Goal: Task Accomplishment & Management: Complete application form

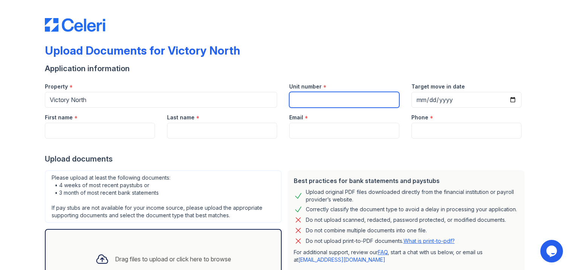
click at [319, 94] on input "Unit number" at bounding box center [344, 100] width 110 height 16
type input "4219"
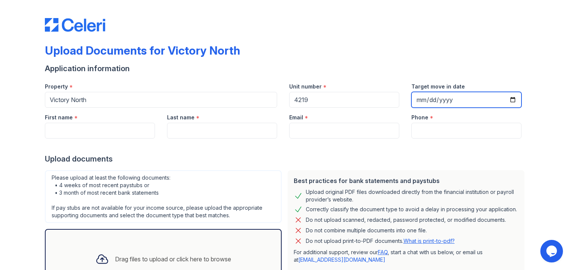
click at [421, 95] on input "Target move in date" at bounding box center [466, 100] width 110 height 16
type input "[DATE]"
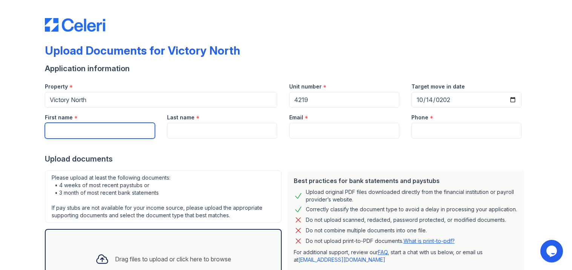
click at [79, 130] on input "First name" at bounding box center [100, 131] width 110 height 16
type input "[PERSON_NAME]"
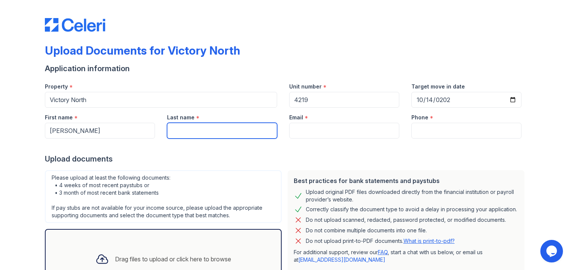
click at [181, 135] on input "Last name" at bounding box center [222, 131] width 110 height 16
type input "Vo"
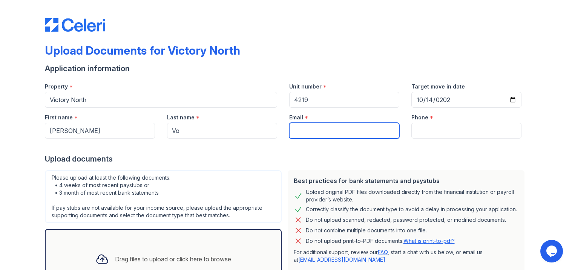
click at [301, 135] on input "Email" at bounding box center [344, 131] width 110 height 16
type input "[EMAIL_ADDRESS][DOMAIN_NAME]"
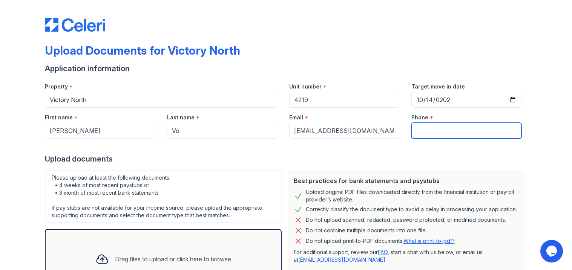
click at [425, 137] on input "Phone" at bounding box center [466, 131] width 110 height 16
type input "8"
type input "8326729172"
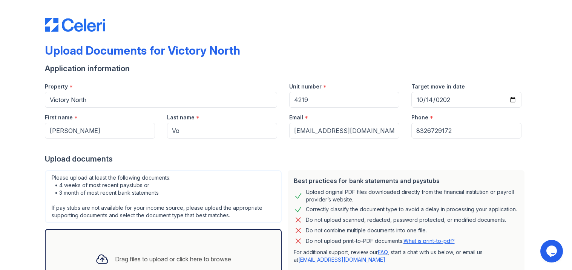
click at [493, 159] on div "Upload documents" at bounding box center [286, 159] width 483 height 11
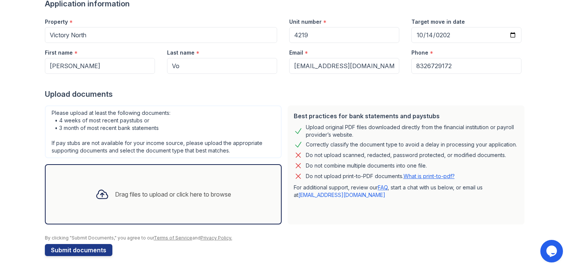
scroll to position [65, 0]
click at [216, 187] on div "Drag files to upload or click here to browse" at bounding box center [163, 194] width 148 height 26
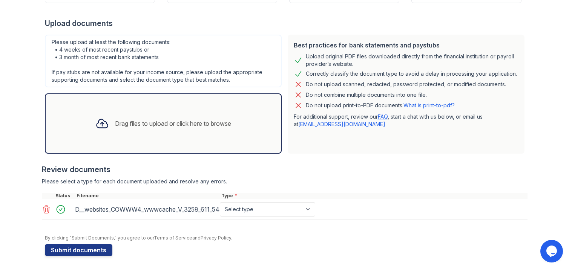
scroll to position [137, 0]
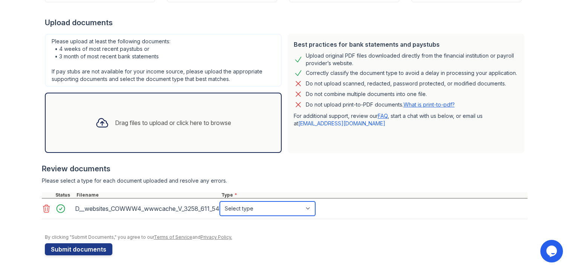
click at [228, 210] on select "Select type Paystub Bank Statement Offer Letter Tax Documents Benefit Award Let…" at bounding box center [267, 209] width 95 height 14
select select "bank_statement"
click at [220, 202] on select "Select type Paystub Bank Statement Offer Letter Tax Documents Benefit Award Let…" at bounding box center [267, 209] width 95 height 14
click at [178, 107] on div "Drag files to upload or click here to browse" at bounding box center [163, 123] width 237 height 60
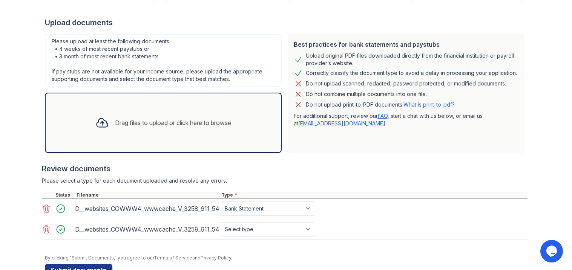
scroll to position [152, 0]
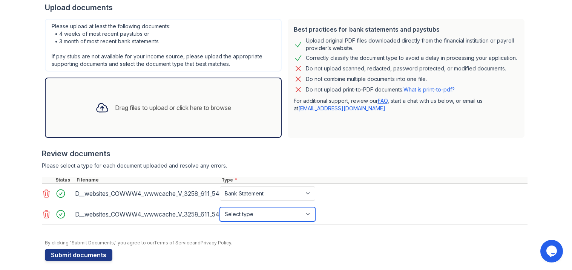
click at [286, 217] on select "Select type Paystub Bank Statement Offer Letter Tax Documents Benefit Award Let…" at bounding box center [267, 214] width 95 height 14
select select "bank_statement"
click at [220, 207] on select "Select type Paystub Bank Statement Offer Letter Tax Documents Benefit Award Let…" at bounding box center [267, 214] width 95 height 14
click at [190, 97] on div "Drag files to upload or click here to browse" at bounding box center [163, 108] width 148 height 26
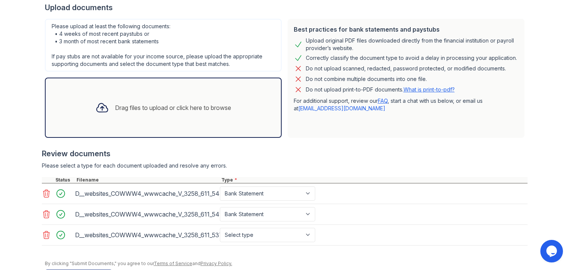
scroll to position [166, 0]
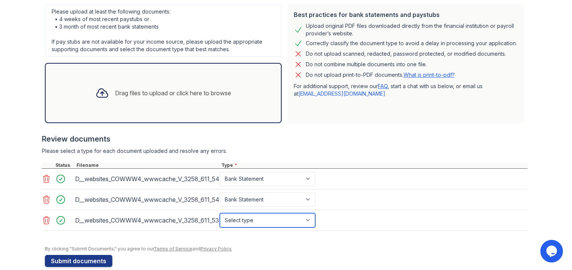
click at [298, 222] on select "Select type Paystub Bank Statement Offer Letter Tax Documents Benefit Award Let…" at bounding box center [267, 220] width 95 height 14
select select "bank_statement"
click at [220, 213] on select "Select type Paystub Bank Statement Offer Letter Tax Documents Benefit Award Let…" at bounding box center [267, 220] width 95 height 14
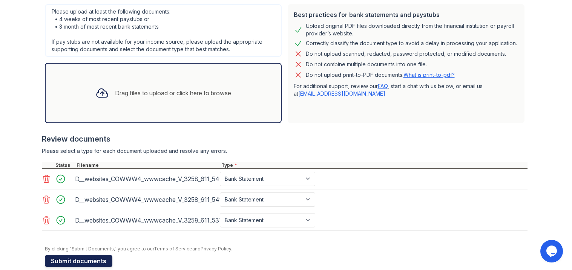
click at [77, 265] on button "Submit documents" at bounding box center [79, 261] width 68 height 12
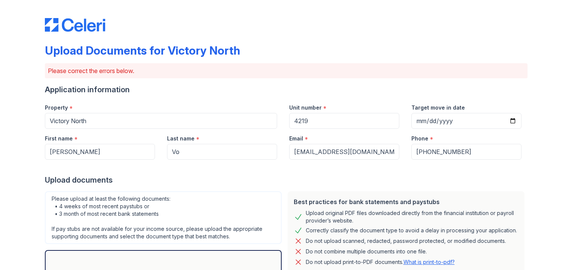
click at [224, 178] on div "Upload documents" at bounding box center [286, 180] width 483 height 11
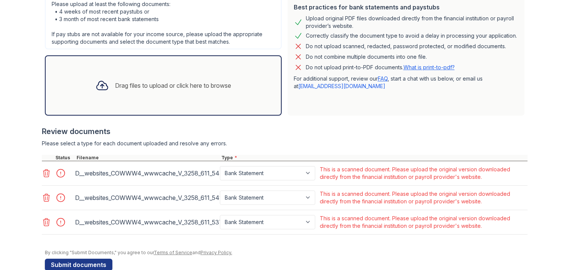
scroll to position [210, 0]
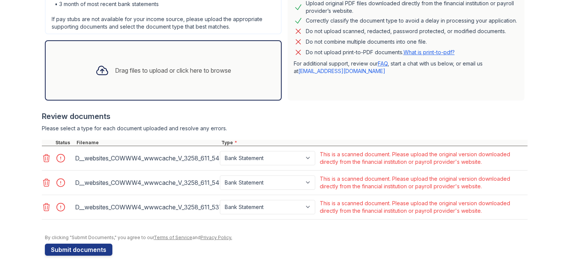
click at [46, 157] on icon at bounding box center [46, 158] width 9 height 9
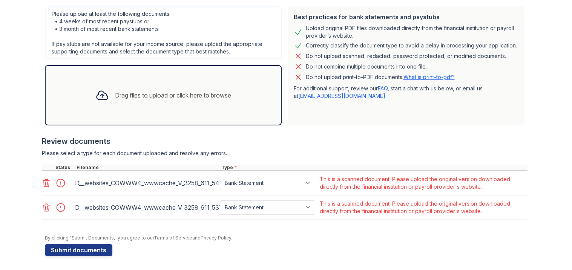
click at [46, 188] on div at bounding box center [58, 183] width 32 height 18
click at [46, 187] on div at bounding box center [47, 183] width 11 height 11
click at [46, 184] on icon at bounding box center [46, 183] width 9 height 9
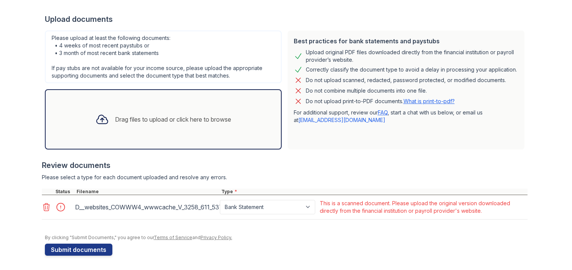
click at [47, 206] on icon at bounding box center [46, 208] width 6 height 8
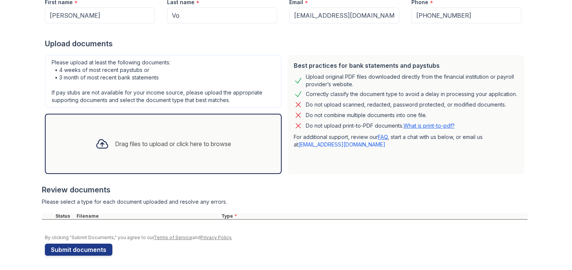
click at [87, 159] on div "Drag files to upload or click here to browse" at bounding box center [163, 144] width 237 height 60
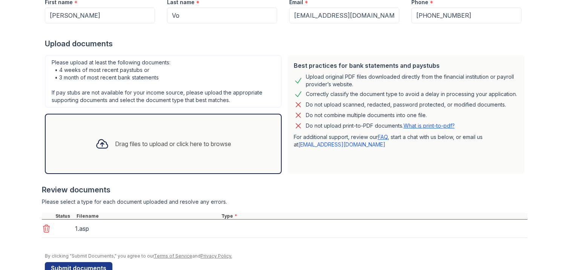
scroll to position [155, 0]
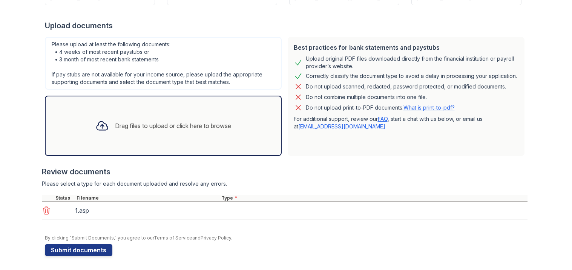
click at [145, 130] on div "Drag files to upload or click here to browse" at bounding box center [163, 126] width 148 height 26
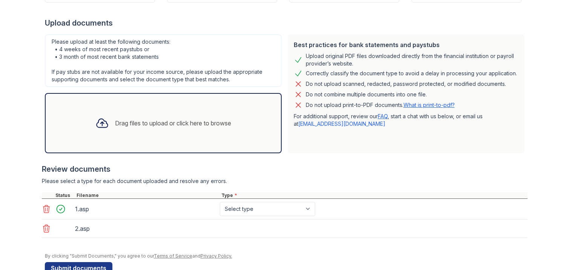
scroll to position [161, 0]
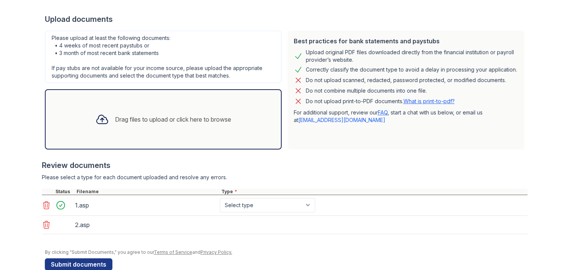
click at [183, 127] on div "Drag files to upload or click here to browse" at bounding box center [163, 120] width 148 height 26
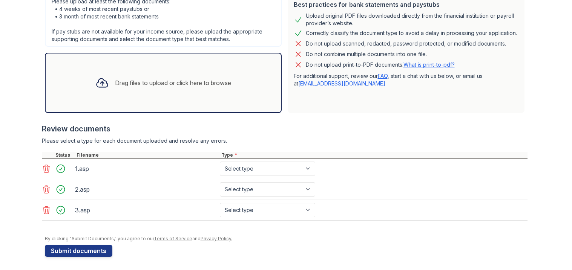
scroll to position [199, 0]
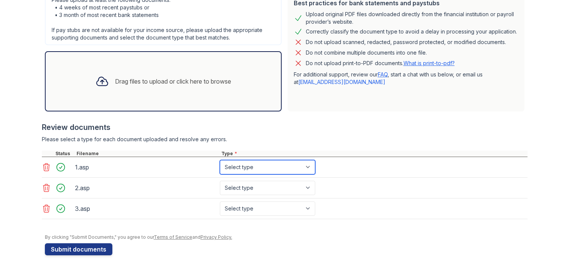
click at [272, 169] on select "Select type Paystub Bank Statement Offer Letter Tax Documents Benefit Award Let…" at bounding box center [267, 167] width 95 height 14
select select "bank_statement"
click at [220, 160] on select "Select type Paystub Bank Statement Offer Letter Tax Documents Benefit Award Let…" at bounding box center [267, 167] width 95 height 14
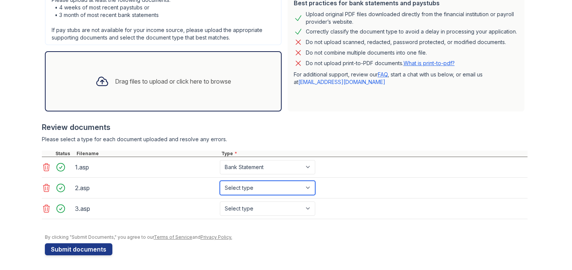
click at [246, 186] on select "Select type Paystub Bank Statement Offer Letter Tax Documents Benefit Award Let…" at bounding box center [267, 188] width 95 height 14
select select "bank_statement"
click at [220, 181] on select "Select type Paystub Bank Statement Offer Letter Tax Documents Benefit Award Let…" at bounding box center [267, 188] width 95 height 14
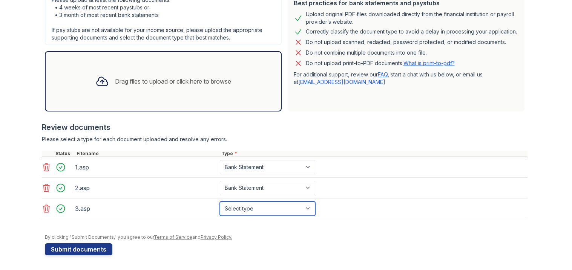
click at [241, 210] on select "Select type Paystub Bank Statement Offer Letter Tax Documents Benefit Award Let…" at bounding box center [267, 209] width 95 height 14
select select "bank_statement"
click at [220, 202] on select "Select type Paystub Bank Statement Offer Letter Tax Documents Benefit Award Let…" at bounding box center [267, 209] width 95 height 14
click at [105, 255] on div "Upload Documents for Victory North Please correct the errors below. Application…" at bounding box center [286, 31] width 483 height 455
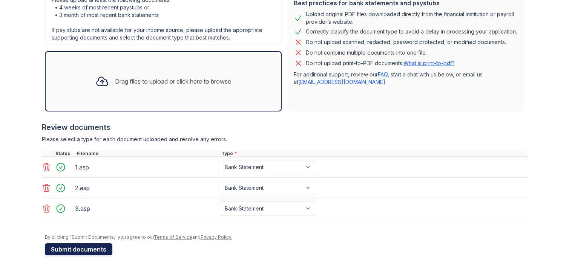
click at [104, 255] on button "Submit documents" at bounding box center [79, 250] width 68 height 12
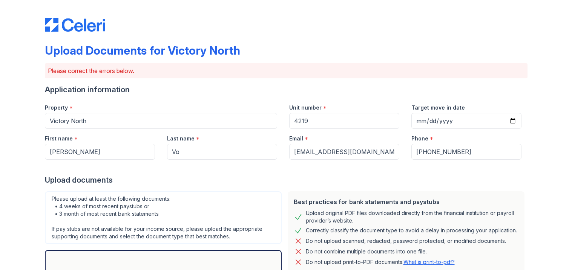
click at [181, 198] on div "Please upload at least the following documents: • 4 weeks of most recent paystu…" at bounding box center [163, 218] width 237 height 53
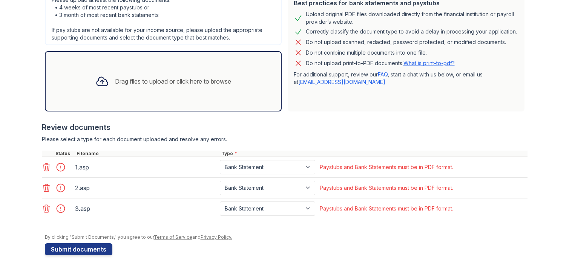
click at [46, 168] on icon at bounding box center [46, 167] width 9 height 9
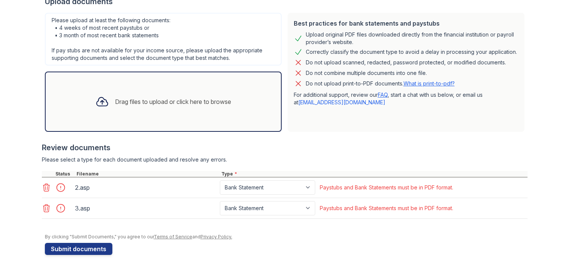
scroll to position [178, 0]
click at [46, 168] on div at bounding box center [285, 168] width 486 height 8
click at [44, 184] on icon at bounding box center [46, 188] width 9 height 9
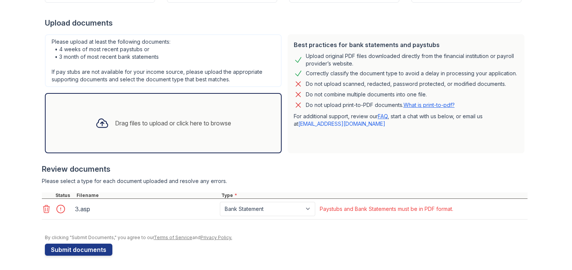
click at [46, 212] on icon at bounding box center [46, 209] width 9 height 9
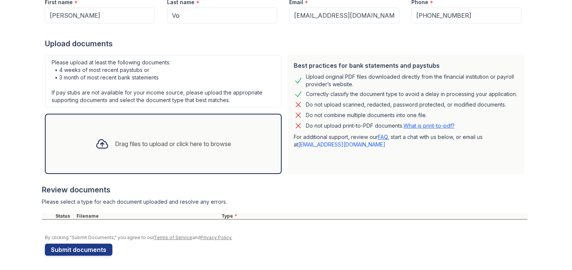
click at [129, 109] on div "Please upload at least the following documents: • 4 weeks of most recent paystu…" at bounding box center [163, 114] width 243 height 125
click at [130, 119] on div "Drag files to upload or click here to browse" at bounding box center [163, 144] width 237 height 60
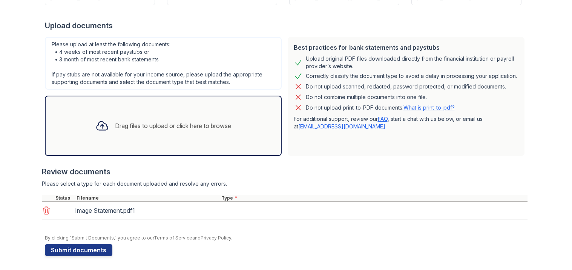
click at [180, 130] on div "Drag files to upload or click here to browse" at bounding box center [163, 126] width 148 height 26
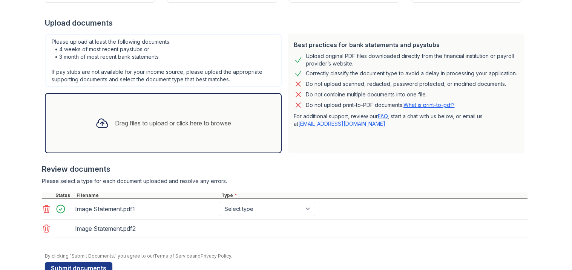
click at [183, 123] on div "Drag files to upload or click here to browse" at bounding box center [173, 123] width 116 height 9
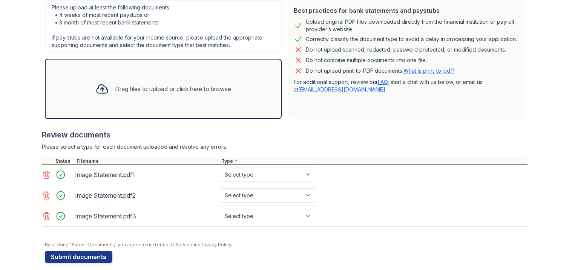
scroll to position [199, 0]
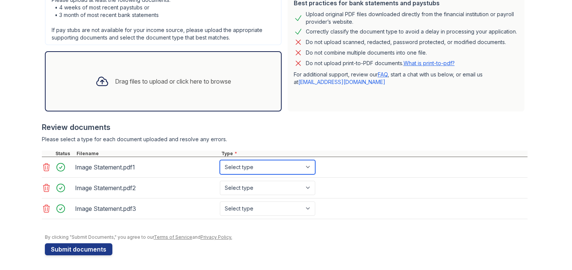
click at [285, 164] on select "Select type Paystub Bank Statement Offer Letter Tax Documents Benefit Award Let…" at bounding box center [267, 167] width 95 height 14
select select "bank_statement"
click at [220, 160] on select "Select type Paystub Bank Statement Offer Letter Tax Documents Benefit Award Let…" at bounding box center [267, 167] width 95 height 14
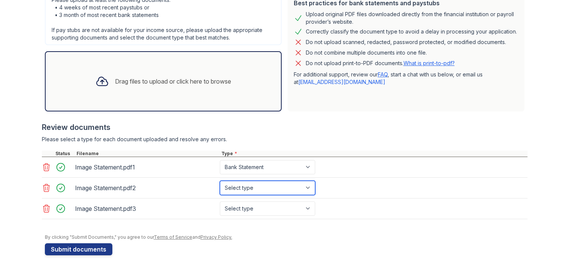
click at [270, 187] on select "Select type Paystub Bank Statement Offer Letter Tax Documents Benefit Award Let…" at bounding box center [267, 188] width 95 height 14
select select "bank_statement"
click at [220, 181] on select "Select type Paystub Bank Statement Offer Letter Tax Documents Benefit Award Let…" at bounding box center [267, 188] width 95 height 14
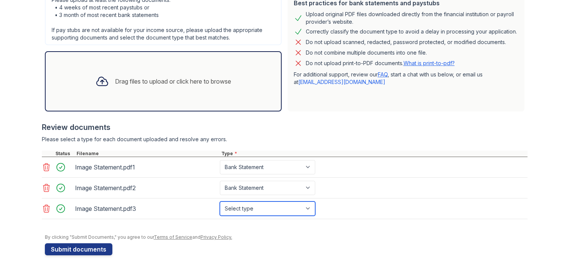
click at [244, 209] on select "Select type Paystub Bank Statement Offer Letter Tax Documents Benefit Award Let…" at bounding box center [267, 209] width 95 height 14
select select "bank_statement"
click at [220, 202] on select "Select type Paystub Bank Statement Offer Letter Tax Documents Benefit Award Let…" at bounding box center [267, 209] width 95 height 14
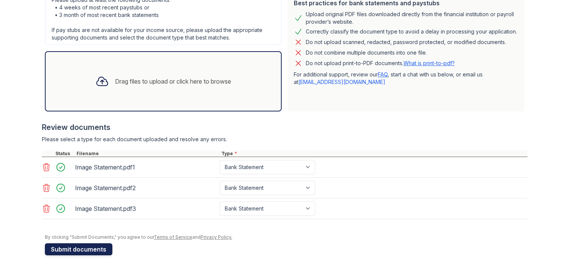
click at [94, 250] on button "Submit documents" at bounding box center [79, 250] width 68 height 12
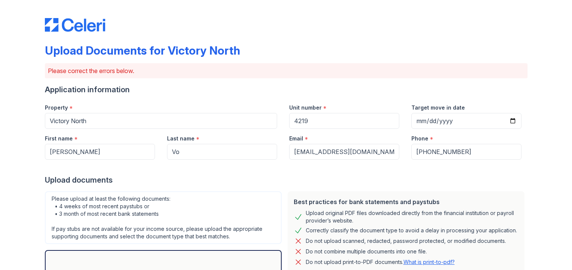
click at [195, 213] on div "Please upload at least the following documents: • 4 weeks of most recent paystu…" at bounding box center [163, 218] width 237 height 53
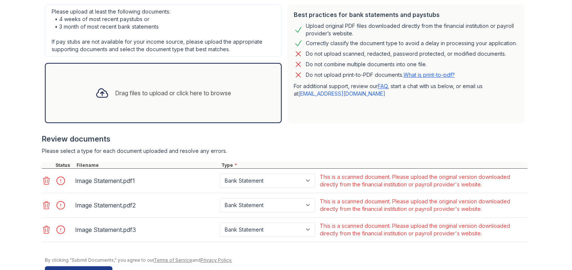
scroll to position [210, 0]
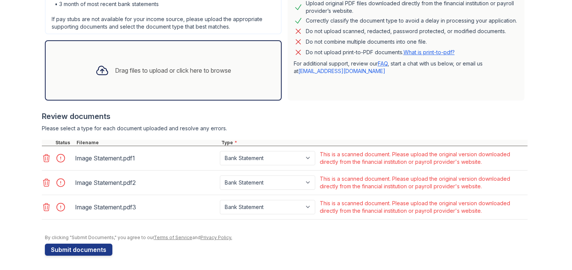
click at [401, 121] on div "Review documents" at bounding box center [285, 116] width 486 height 11
click at [512, 238] on div "By clicking "Submit Documents," you agree to our Terms of Service and Privacy P…" at bounding box center [286, 238] width 483 height 6
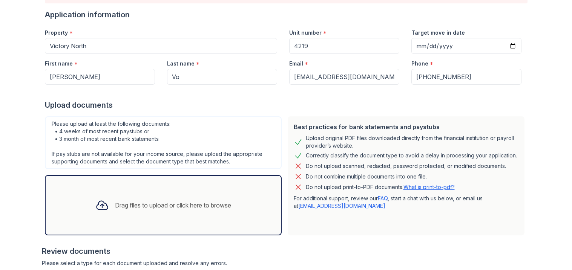
scroll to position [60, 0]
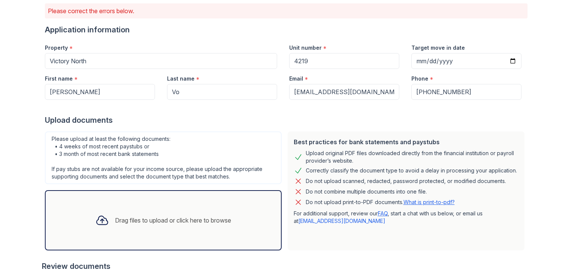
click at [386, 215] on link "FAQ" at bounding box center [383, 213] width 10 height 6
click at [188, 205] on div "Drag files to upload or click here to browse" at bounding box center [163, 220] width 237 height 60
click at [240, 93] on input "Vo" at bounding box center [222, 92] width 110 height 16
click at [198, 211] on div "Drag files to upload or click here to browse" at bounding box center [163, 221] width 148 height 26
click at [153, 216] on div "Drag files to upload or click here to browse" at bounding box center [173, 220] width 116 height 9
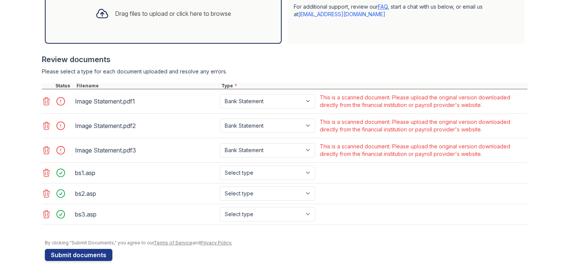
scroll to position [272, 0]
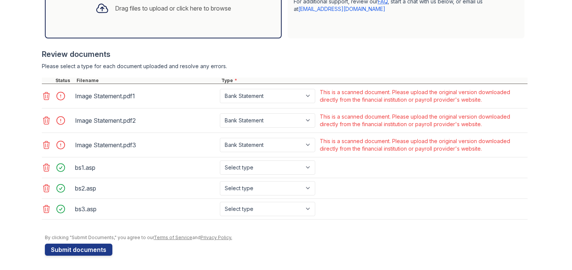
click at [46, 148] on icon at bounding box center [46, 145] width 9 height 9
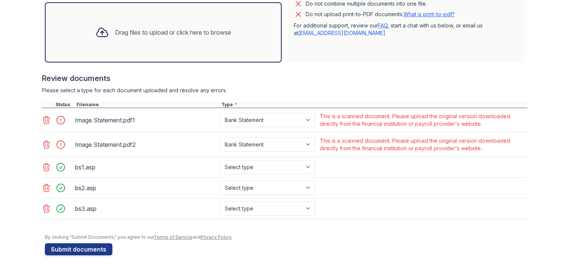
click at [46, 146] on icon at bounding box center [46, 144] width 9 height 9
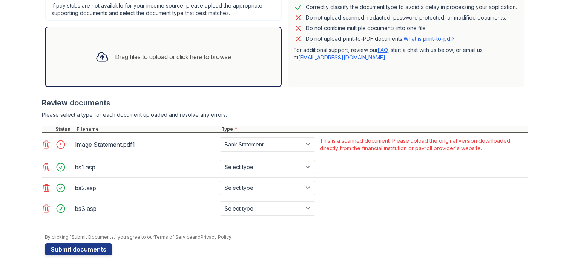
click at [46, 146] on icon at bounding box center [46, 144] width 9 height 9
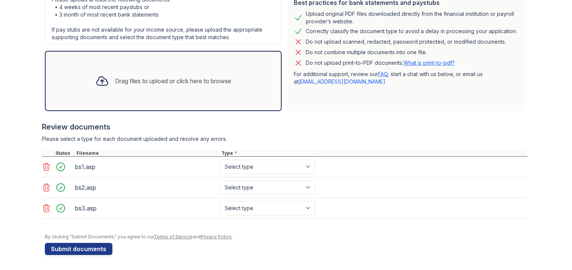
scroll to position [199, 0]
click at [65, 248] on button "Submit documents" at bounding box center [79, 250] width 68 height 12
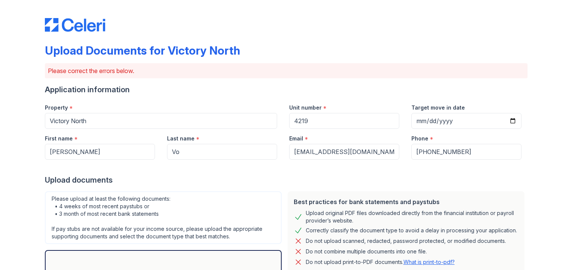
click at [243, 180] on div "Upload documents" at bounding box center [286, 180] width 483 height 11
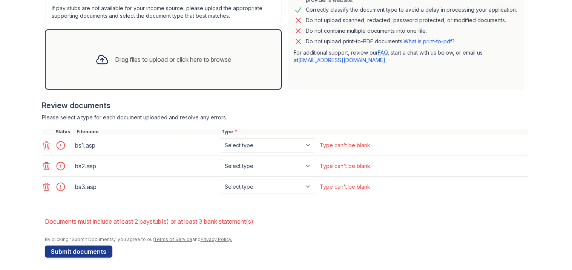
scroll to position [223, 0]
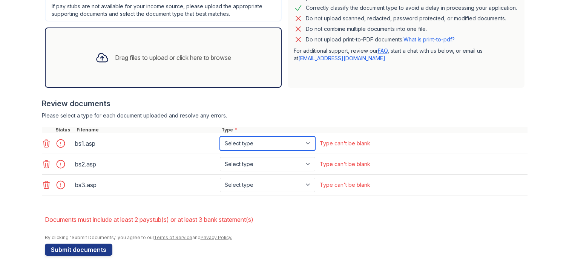
click at [293, 143] on select "Select type Paystub Bank Statement Offer Letter Tax Documents Benefit Award Let…" at bounding box center [267, 144] width 95 height 14
select select "bank_statement"
click at [220, 137] on select "Select type Paystub Bank Statement Offer Letter Tax Documents Benefit Award Let…" at bounding box center [267, 144] width 95 height 14
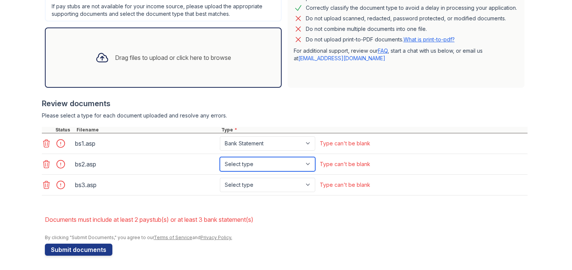
click at [265, 164] on select "Select type Paystub Bank Statement Offer Letter Tax Documents Benefit Award Let…" at bounding box center [267, 164] width 95 height 14
select select "bank_statement"
click at [220, 157] on select "Select type Paystub Bank Statement Offer Letter Tax Documents Benefit Award Let…" at bounding box center [267, 164] width 95 height 14
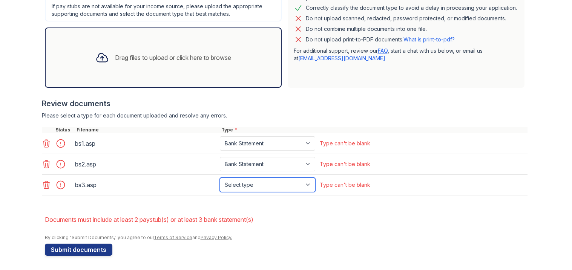
click at [255, 189] on select "Select type Paystub Bank Statement Offer Letter Tax Documents Benefit Award Let…" at bounding box center [267, 185] width 95 height 14
select select "bank_statement"
click at [220, 178] on select "Select type Paystub Bank Statement Offer Letter Tax Documents Benefit Award Let…" at bounding box center [267, 185] width 95 height 14
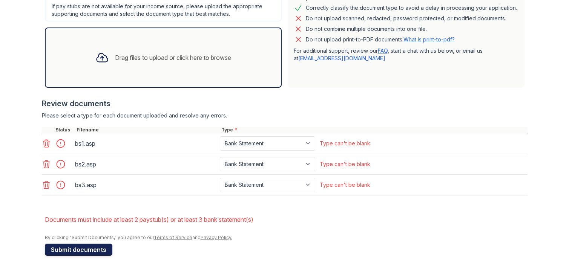
click at [107, 250] on button "Submit documents" at bounding box center [79, 250] width 68 height 12
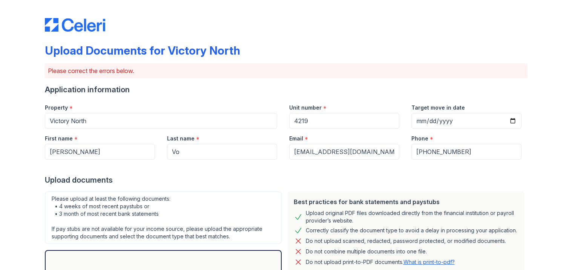
click at [228, 198] on div "Please upload at least the following documents: • 4 weeks of most recent paystu…" at bounding box center [163, 218] width 237 height 53
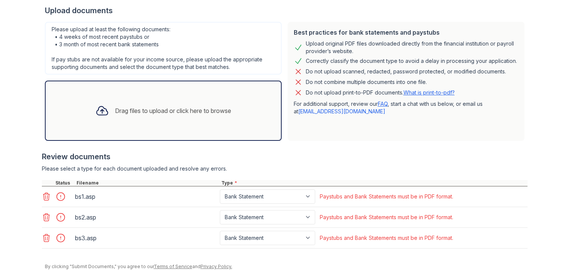
scroll to position [139, 0]
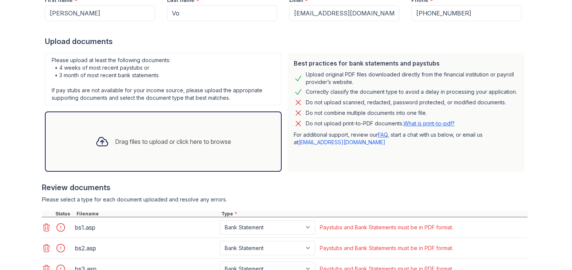
click at [333, 141] on link "[EMAIL_ADDRESS][DOMAIN_NAME]" at bounding box center [341, 142] width 87 height 6
click at [379, 136] on link "FAQ" at bounding box center [383, 135] width 10 height 6
click at [339, 141] on link "[EMAIL_ADDRESS][DOMAIN_NAME]" at bounding box center [341, 142] width 87 height 6
click at [379, 147] on div "Best practices for bank statements and paystubs Upload original PDF files downl…" at bounding box center [406, 112] width 237 height 119
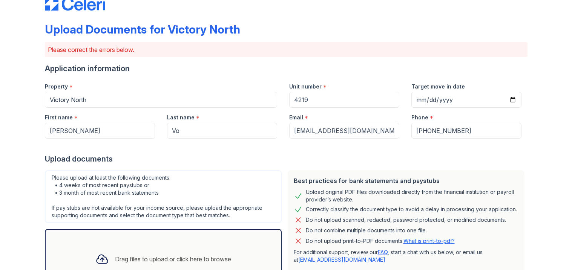
scroll to position [0, 0]
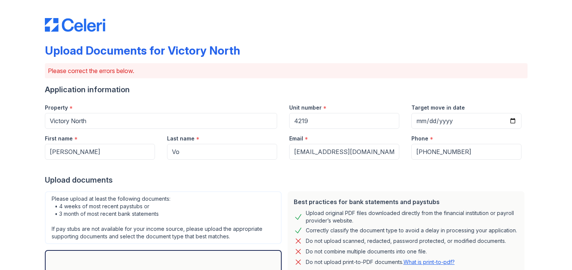
click at [322, 212] on div "Upload original PDF files downloaded directly from the financial institution or…" at bounding box center [412, 217] width 213 height 15
click at [78, 22] on img at bounding box center [75, 25] width 60 height 14
click at [59, 22] on img at bounding box center [75, 25] width 60 height 14
click at [73, 32] on div "Upload Documents for Victory North Please correct the errors below. Application…" at bounding box center [286, 230] width 483 height 455
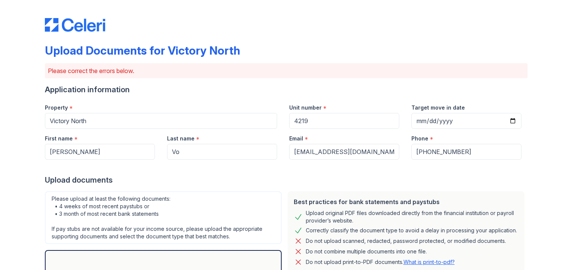
click at [73, 32] on div "Upload Documents for Victory North Please correct the errors below. Application…" at bounding box center [286, 230] width 483 height 455
click at [254, 173] on div at bounding box center [286, 167] width 483 height 15
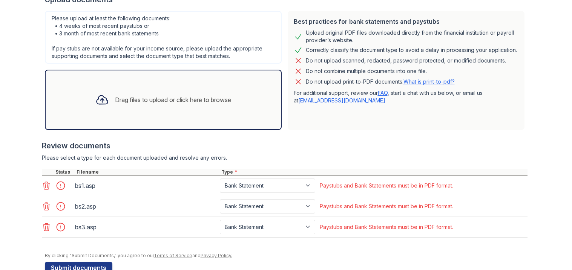
scroll to position [199, 0]
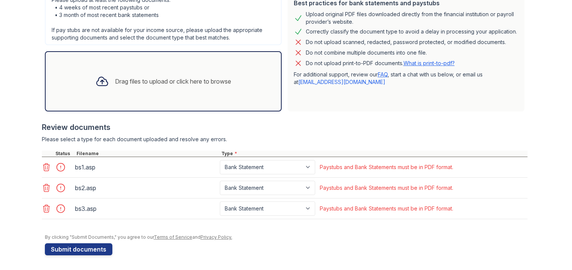
click at [383, 76] on link "FAQ" at bounding box center [383, 74] width 10 height 6
